Goal: Information Seeking & Learning: Learn about a topic

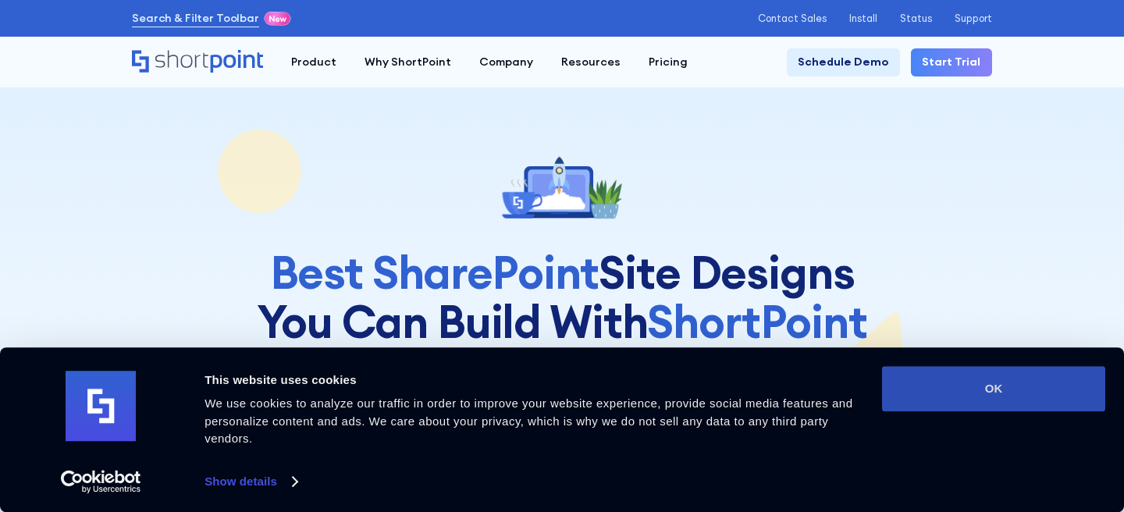
click at [1029, 388] on button "OK" at bounding box center [993, 388] width 223 height 45
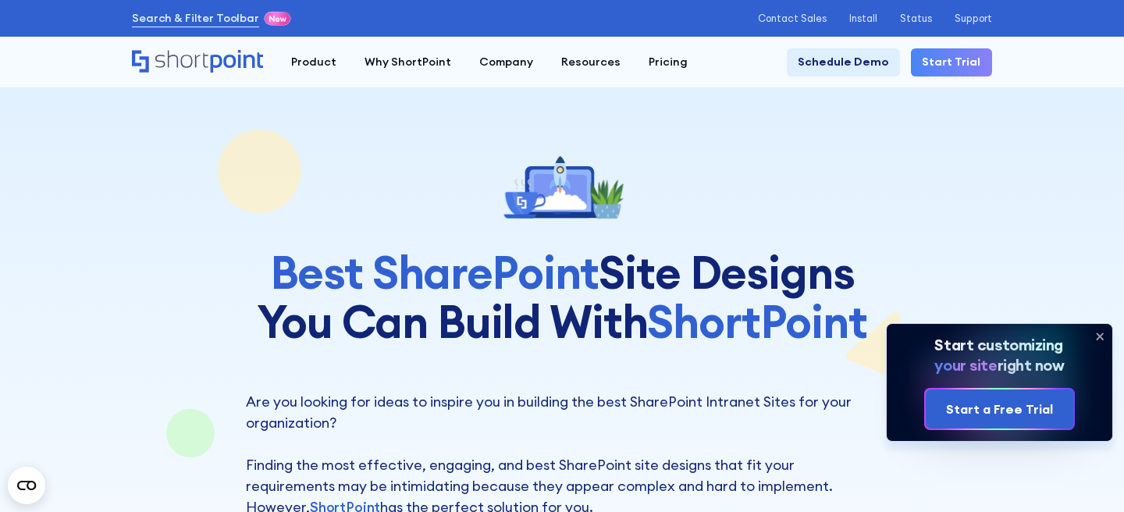
click at [1099, 337] on icon at bounding box center [1100, 336] width 25 height 25
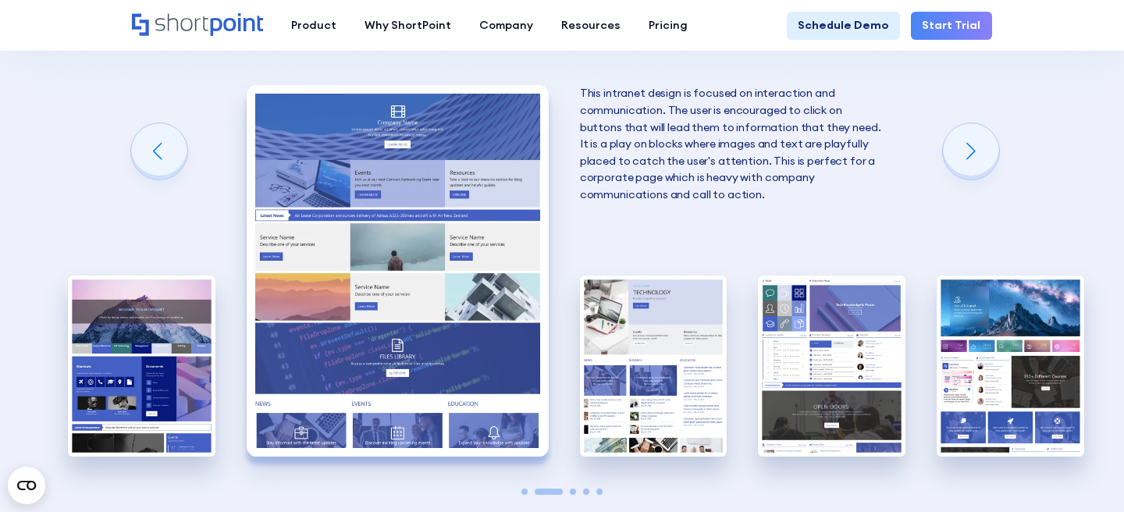
scroll to position [2886, 0]
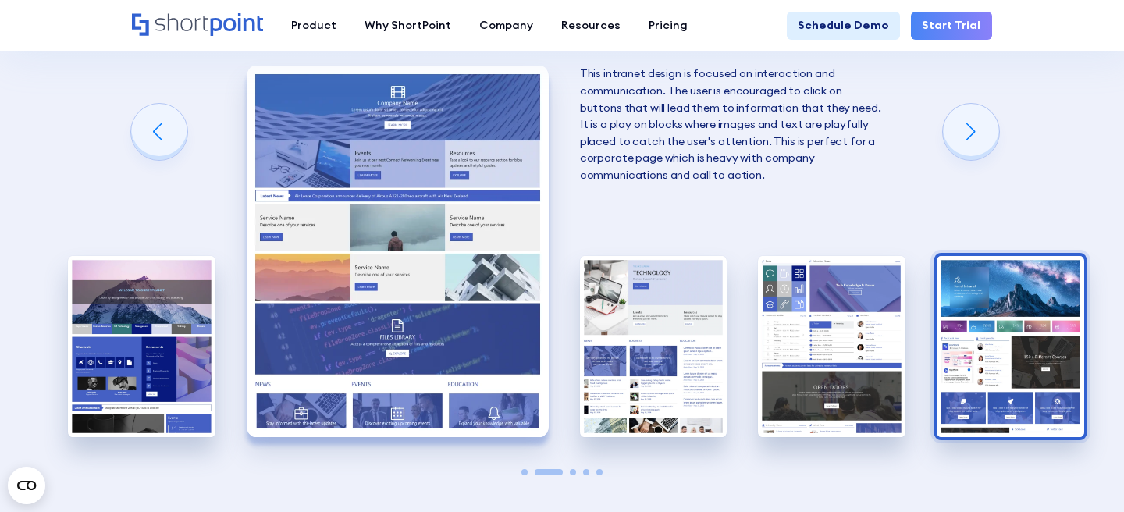
click at [1000, 328] on img "5 / 5" at bounding box center [1011, 346] width 148 height 181
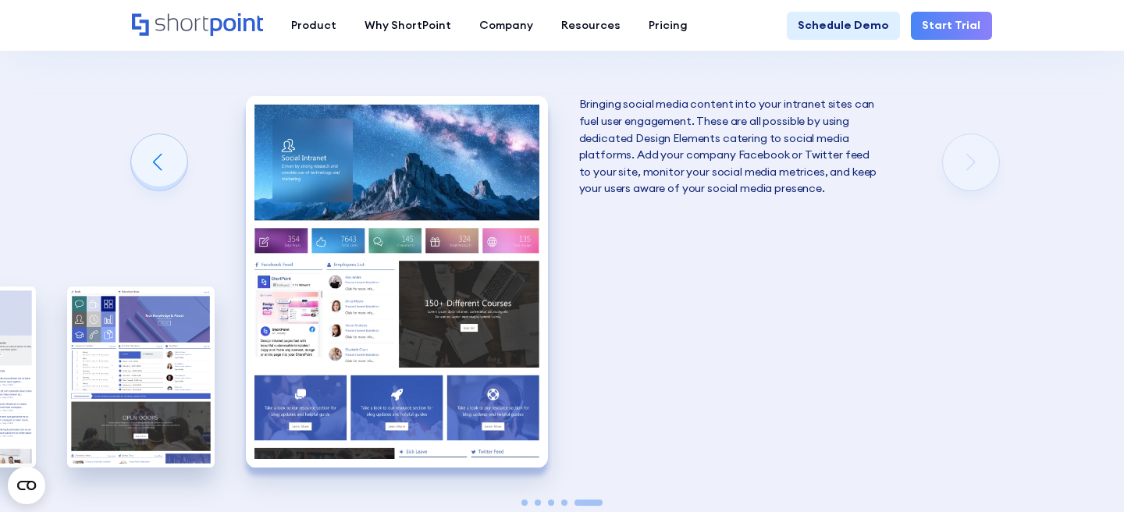
scroll to position [2858, 0]
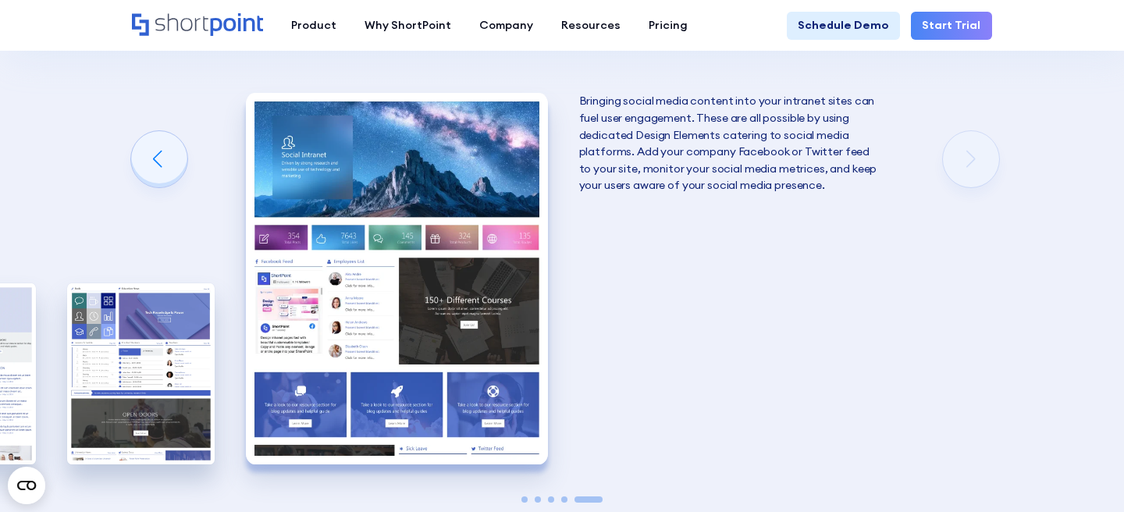
click at [509, 305] on img "5 / 5" at bounding box center [397, 278] width 302 height 371
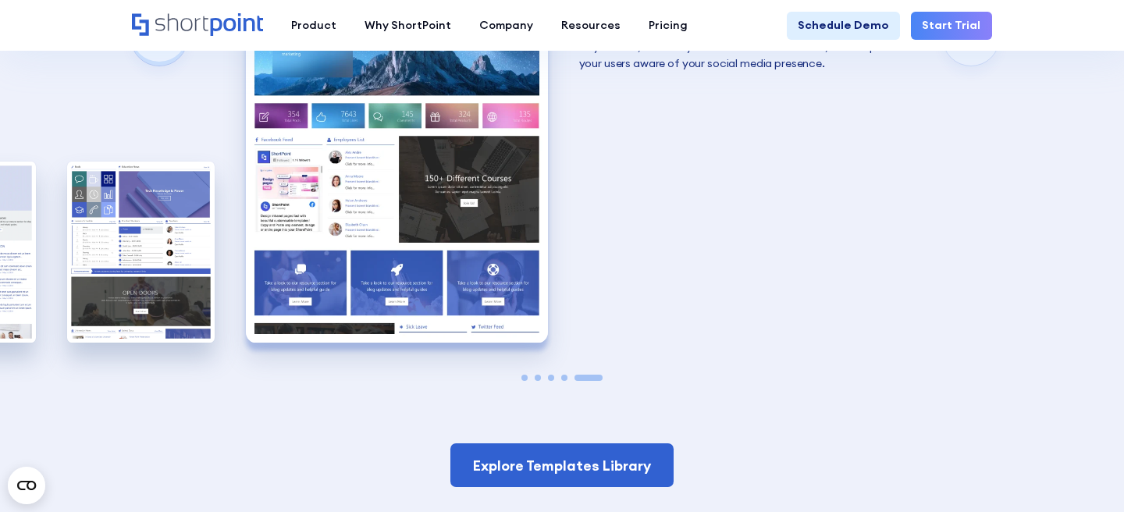
scroll to position [2982, 0]
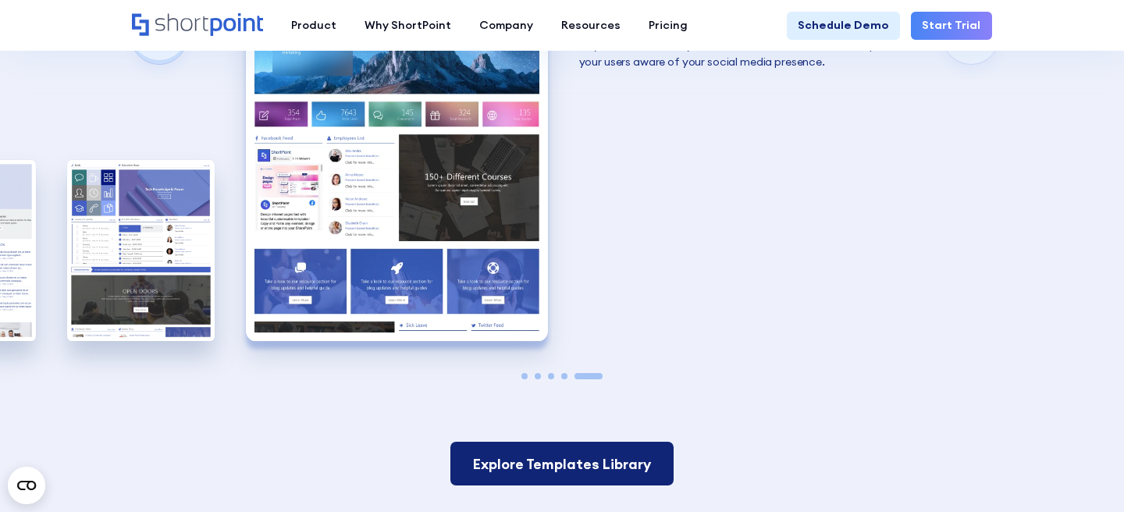
click at [557, 442] on link "Explore Templates Library" at bounding box center [562, 464] width 223 height 44
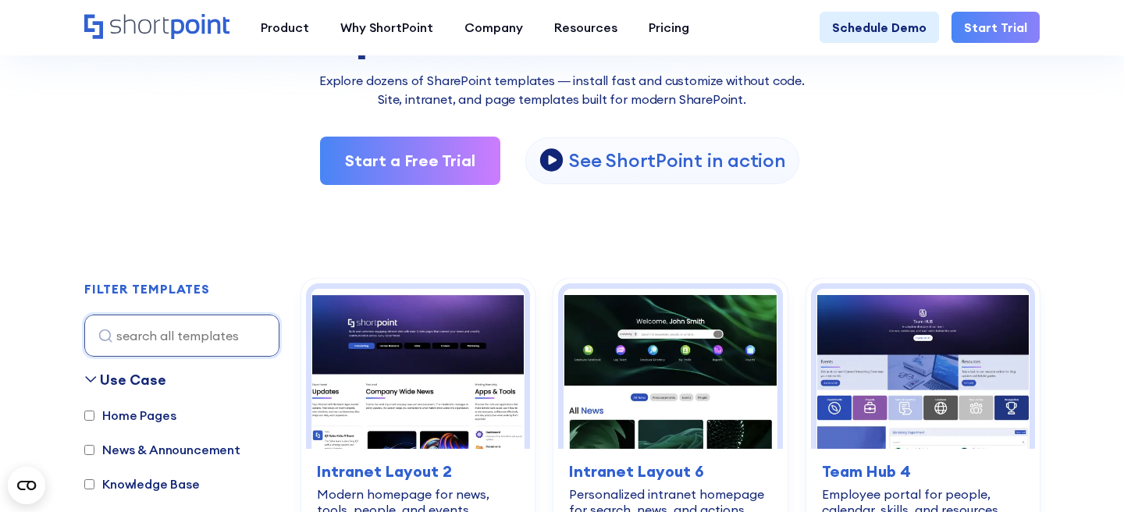
scroll to position [233, 0]
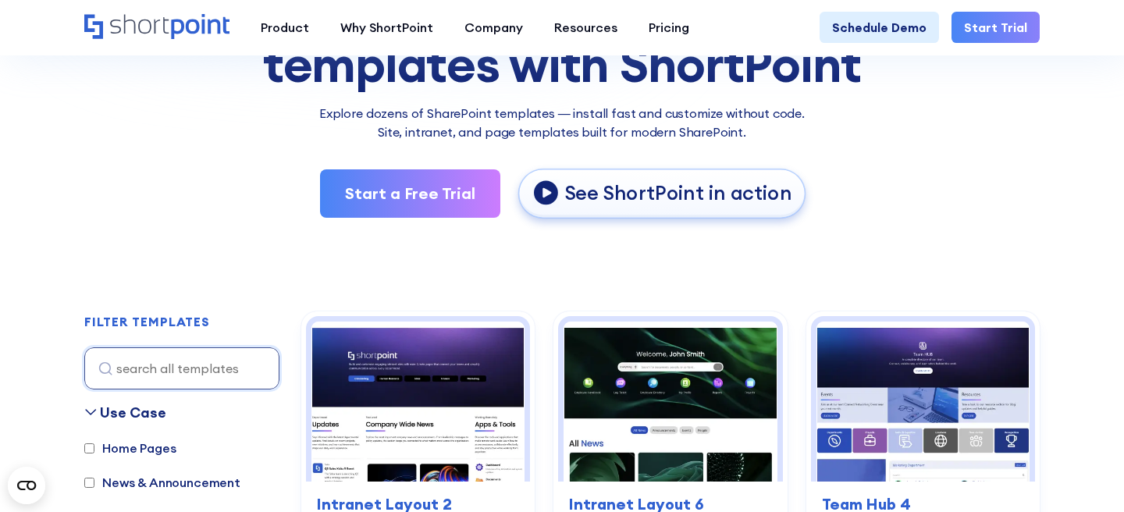
click at [615, 200] on p "See ShortPoint in action" at bounding box center [678, 194] width 227 height 26
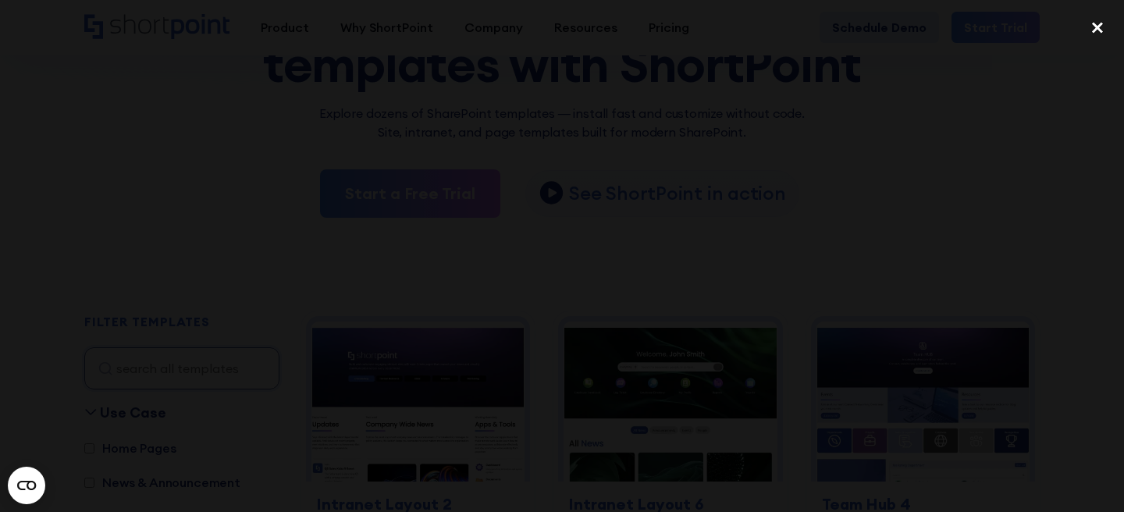
click at [1098, 30] on div "close lightbox" at bounding box center [1097, 27] width 53 height 34
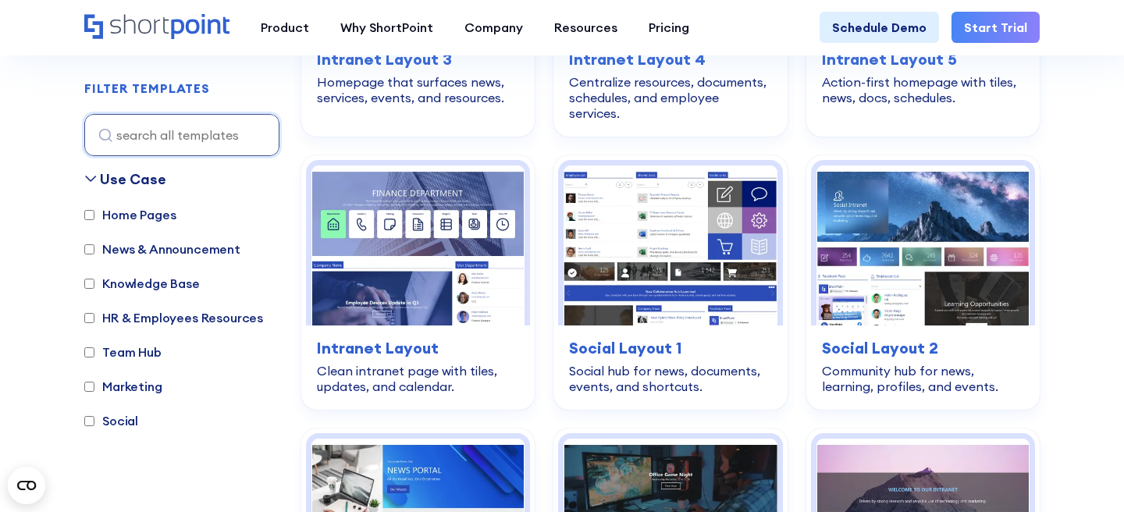
scroll to position [2622, 0]
